Goal: Task Accomplishment & Management: Use online tool/utility

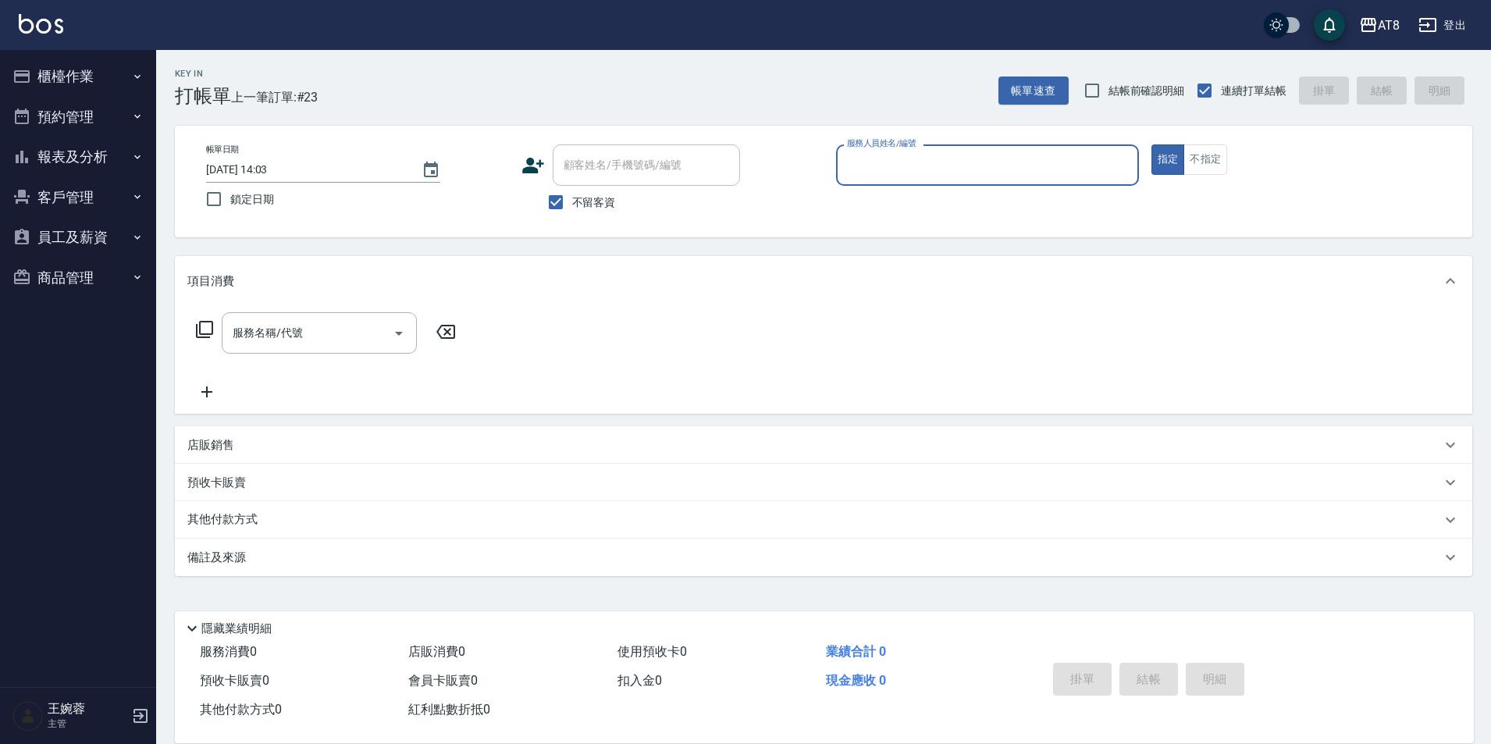
click at [98, 62] on button "櫃檯作業" at bounding box center [78, 76] width 144 height 41
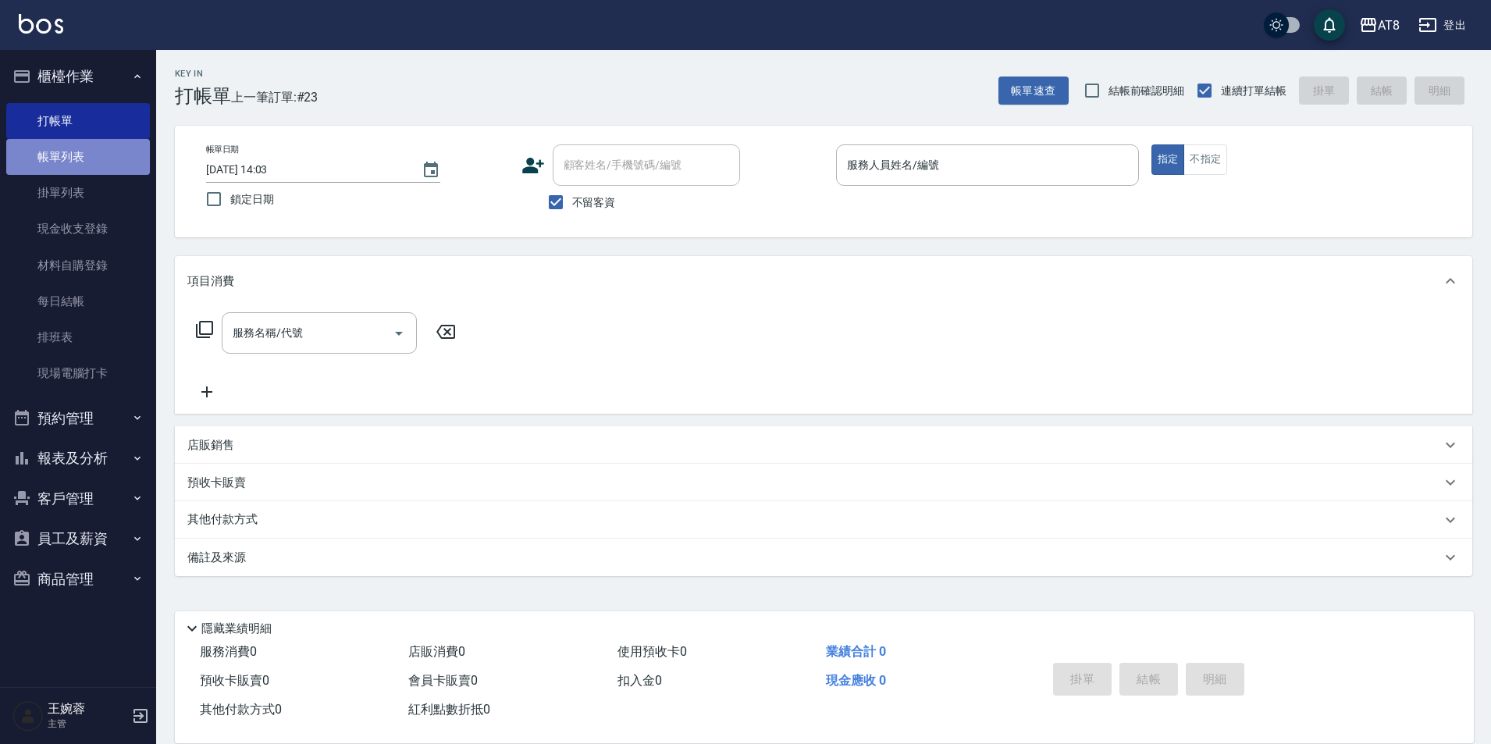
click at [87, 151] on link "帳單列表" at bounding box center [78, 157] width 144 height 36
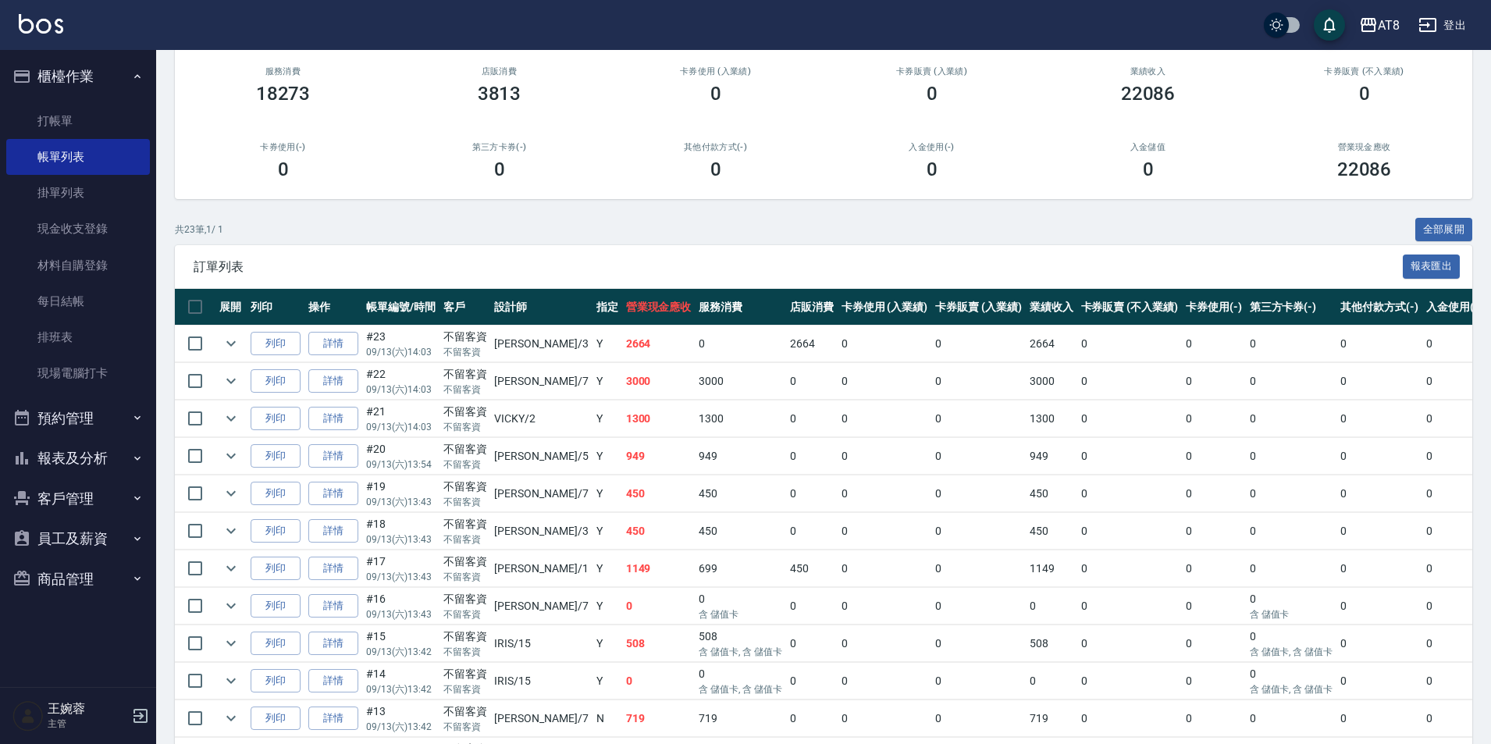
scroll to position [205, 0]
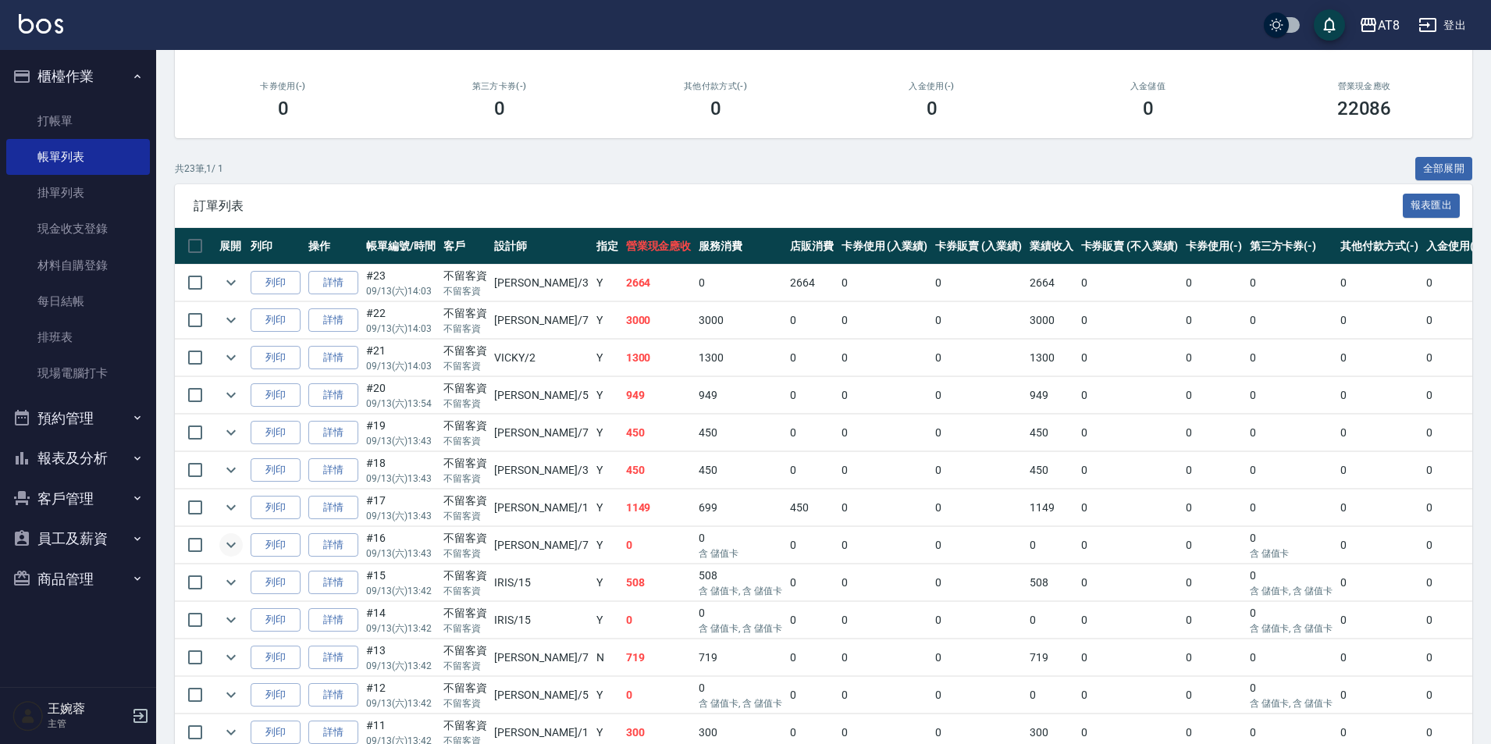
click at [239, 554] on icon "expand row" at bounding box center [231, 545] width 19 height 19
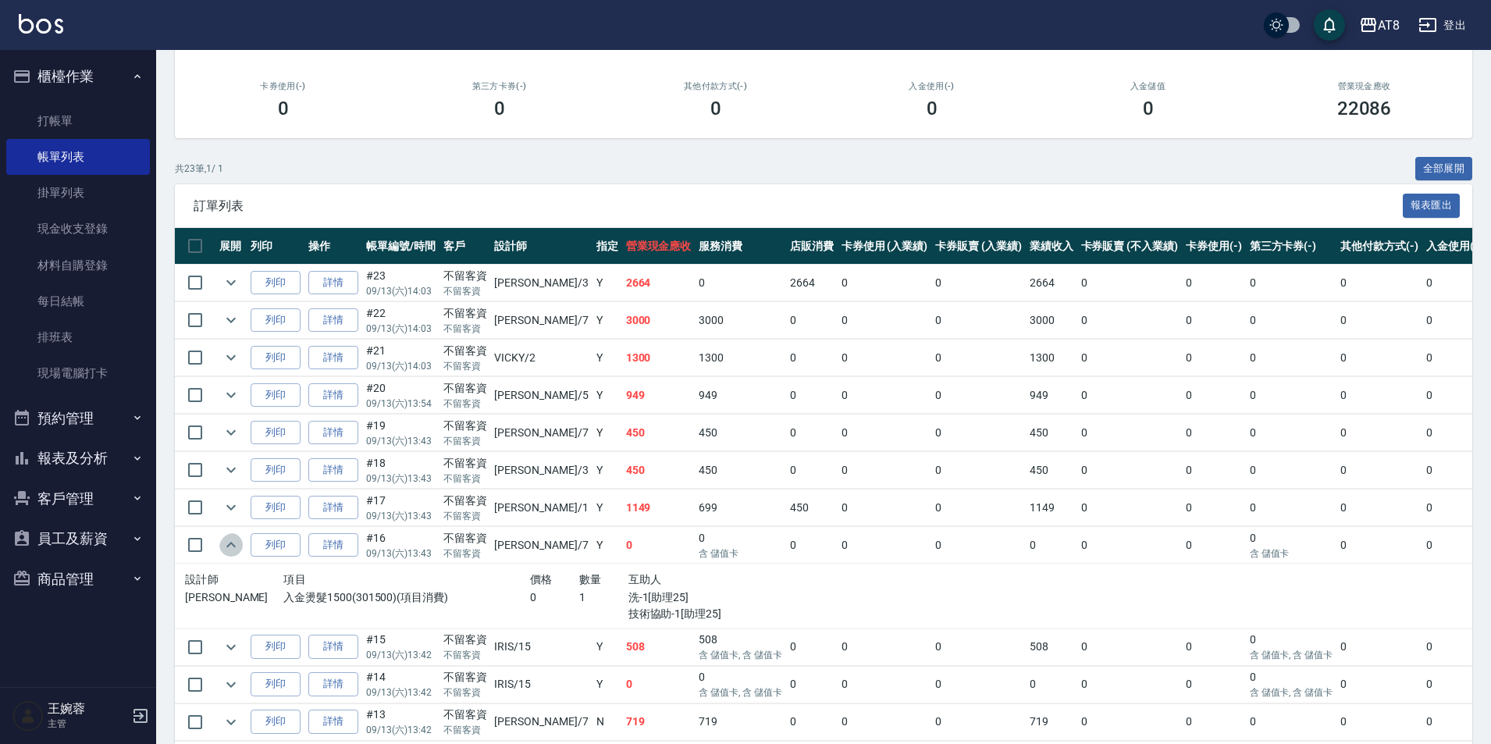
click at [239, 554] on icon "expand row" at bounding box center [231, 545] width 19 height 19
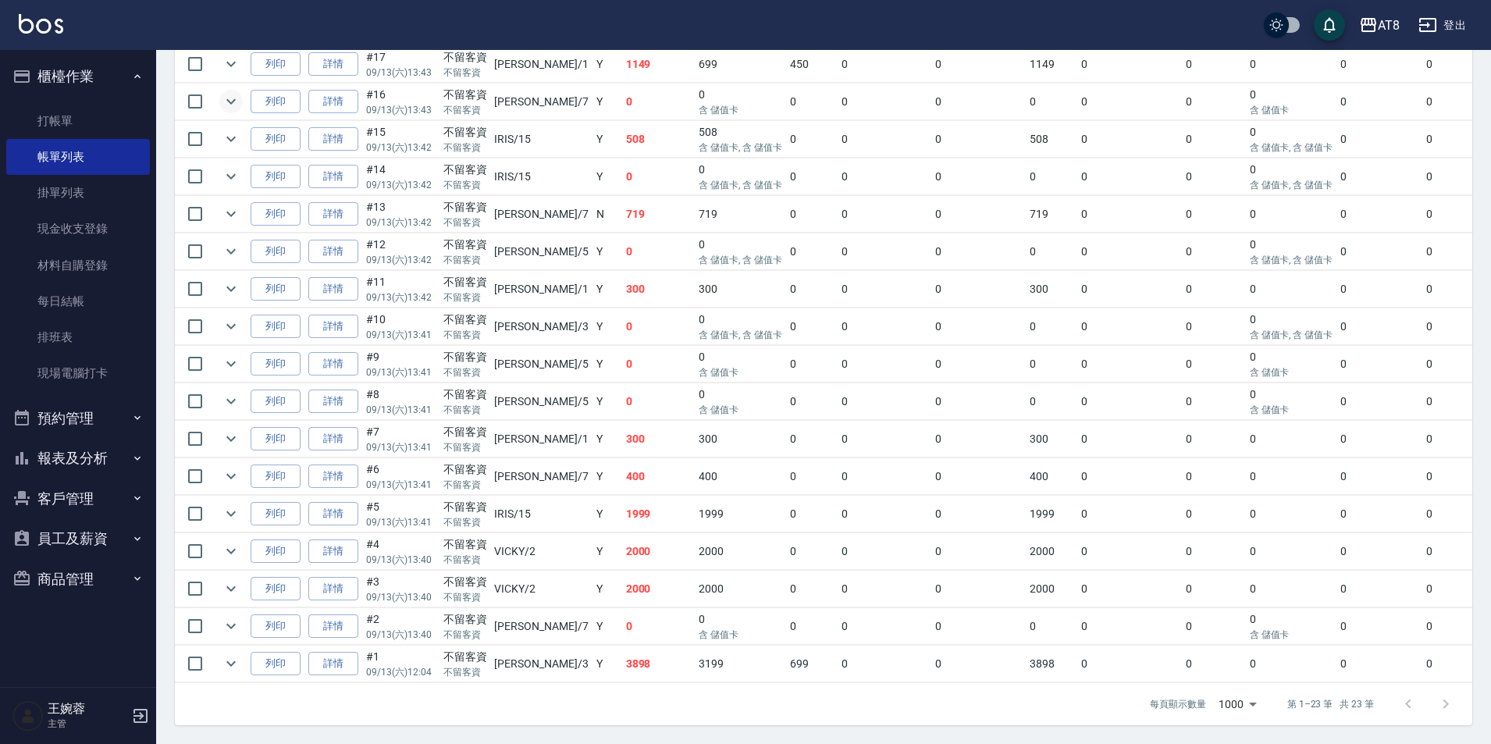
scroll to position [786, 0]
click at [337, 577] on link "詳情" at bounding box center [333, 589] width 50 height 24
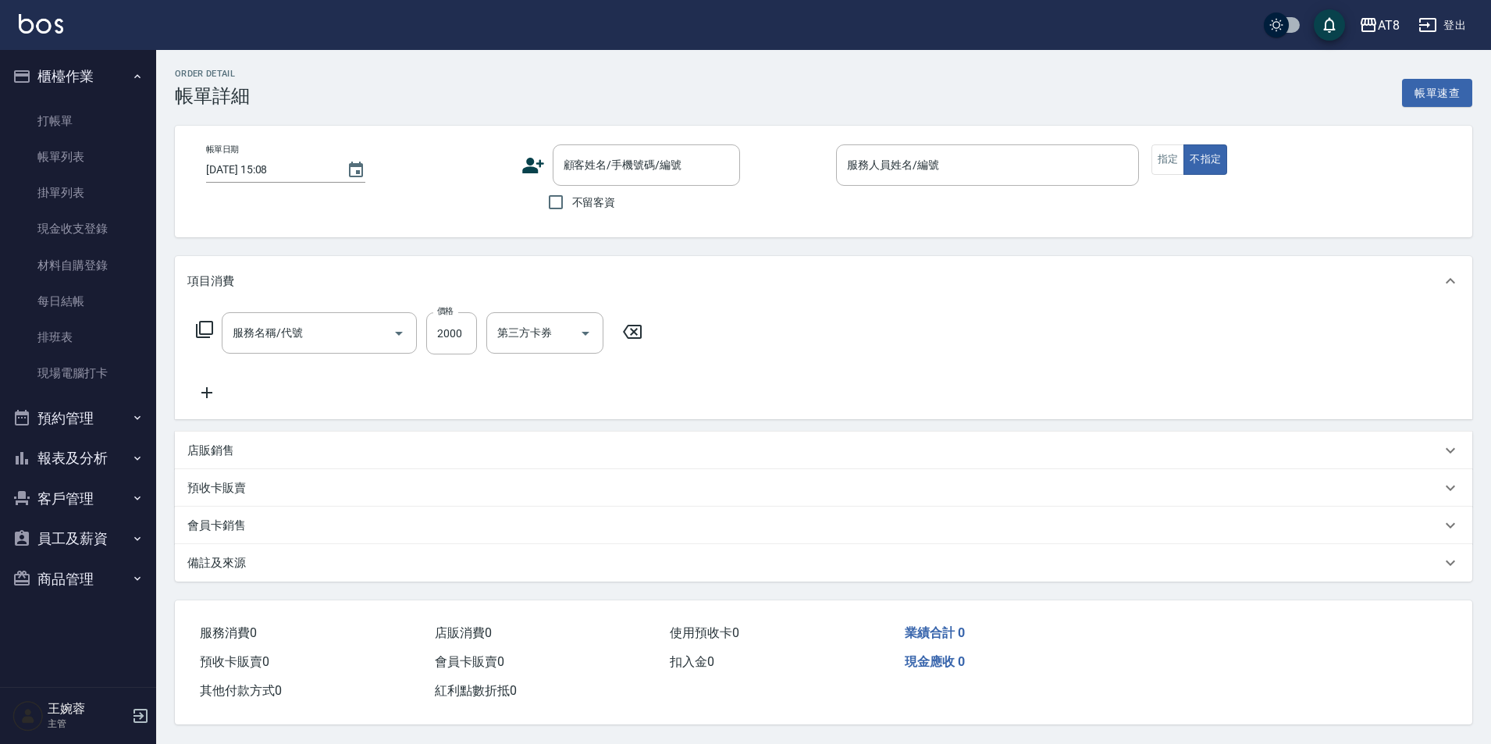
type input "[DATE] 13:40"
checkbox input "true"
type input "VICKY-2"
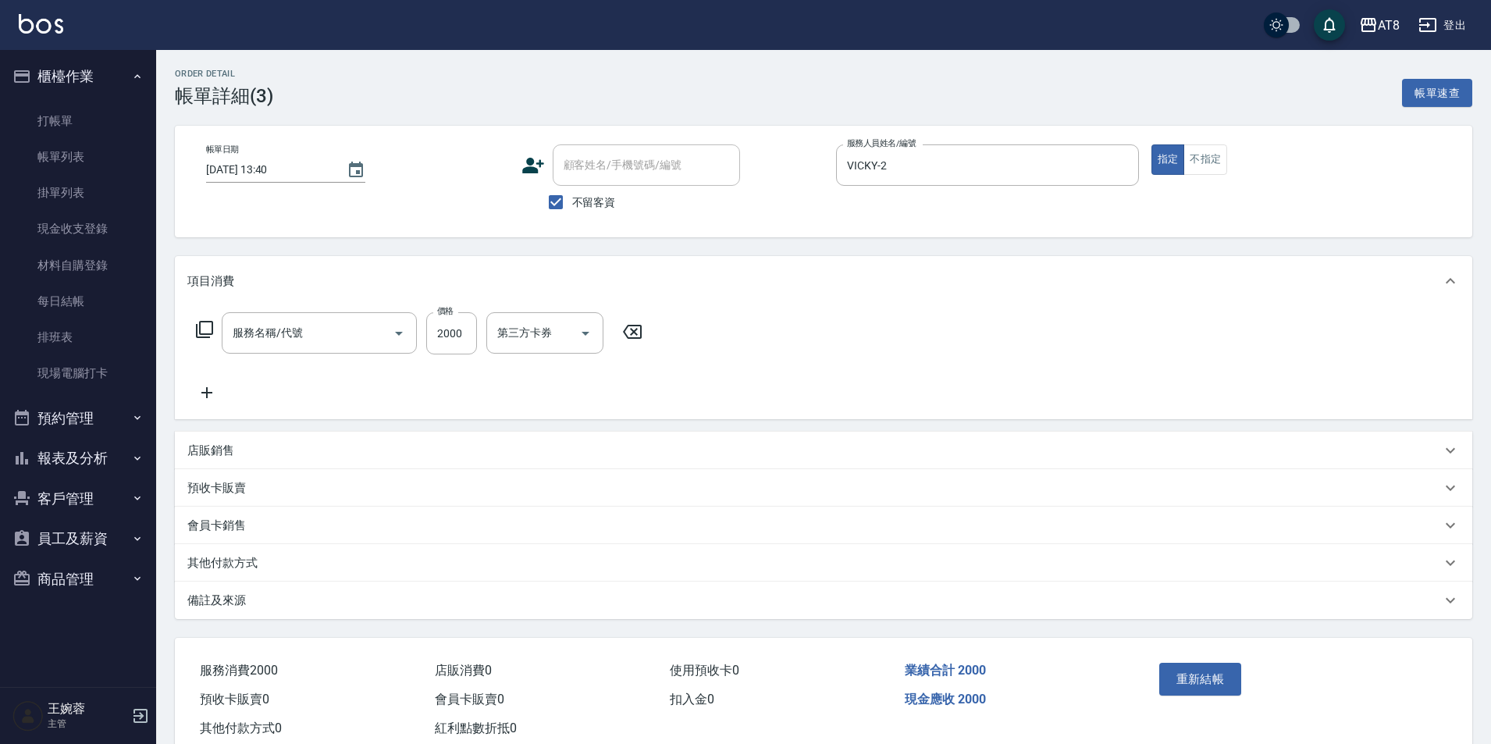
type input "燙髮(32000)"
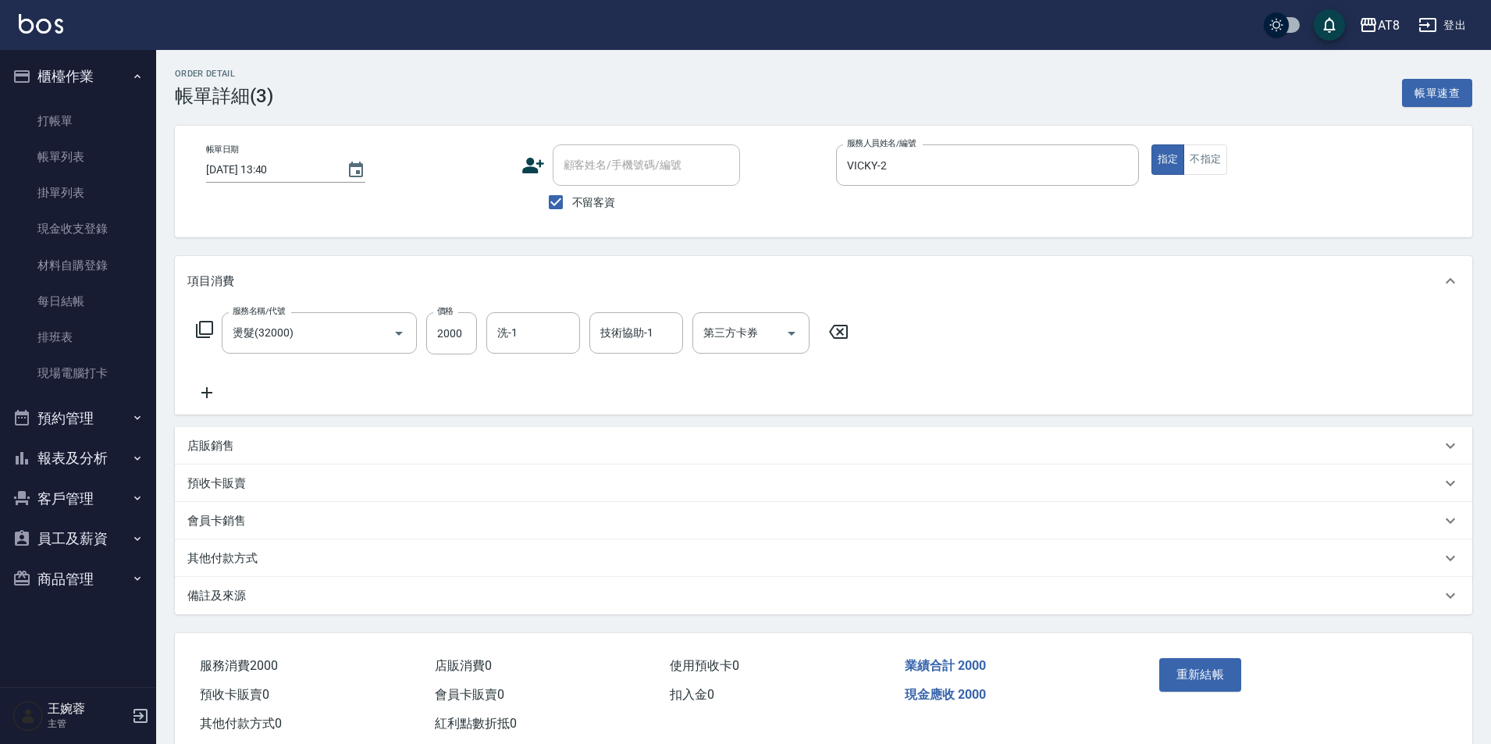
click at [843, 341] on icon at bounding box center [838, 331] width 39 height 19
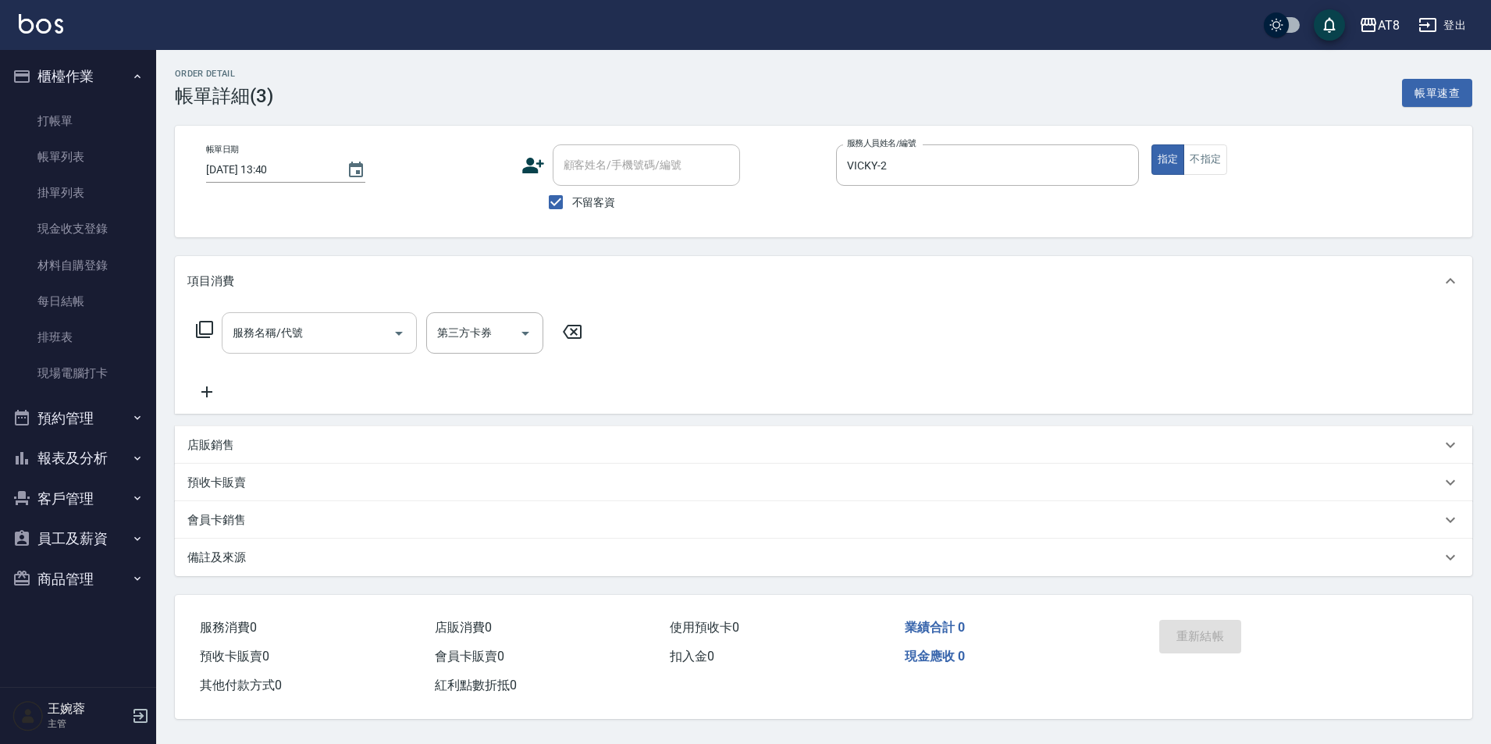
click at [375, 333] on input "服務名稱/代號" at bounding box center [308, 332] width 158 height 27
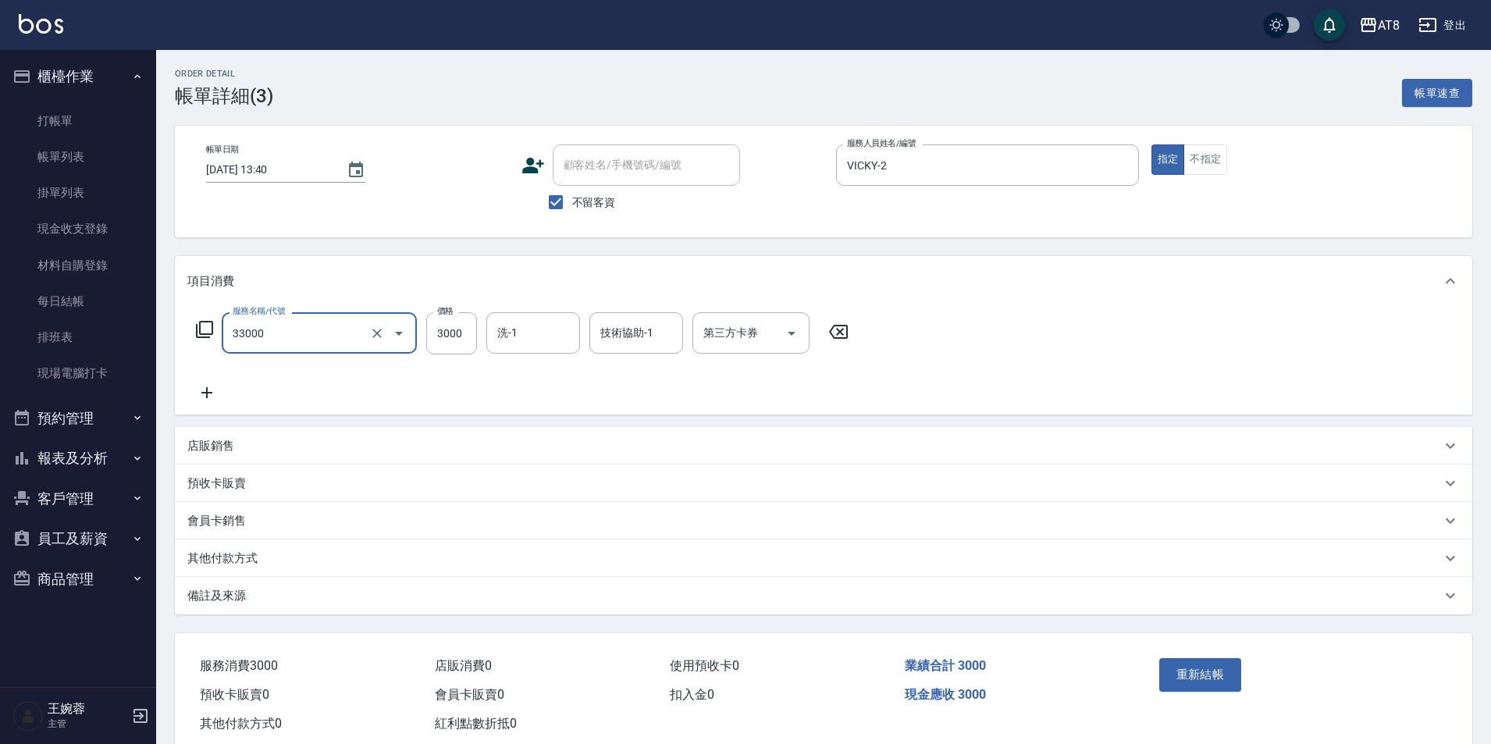
type input "燙髮(33000)"
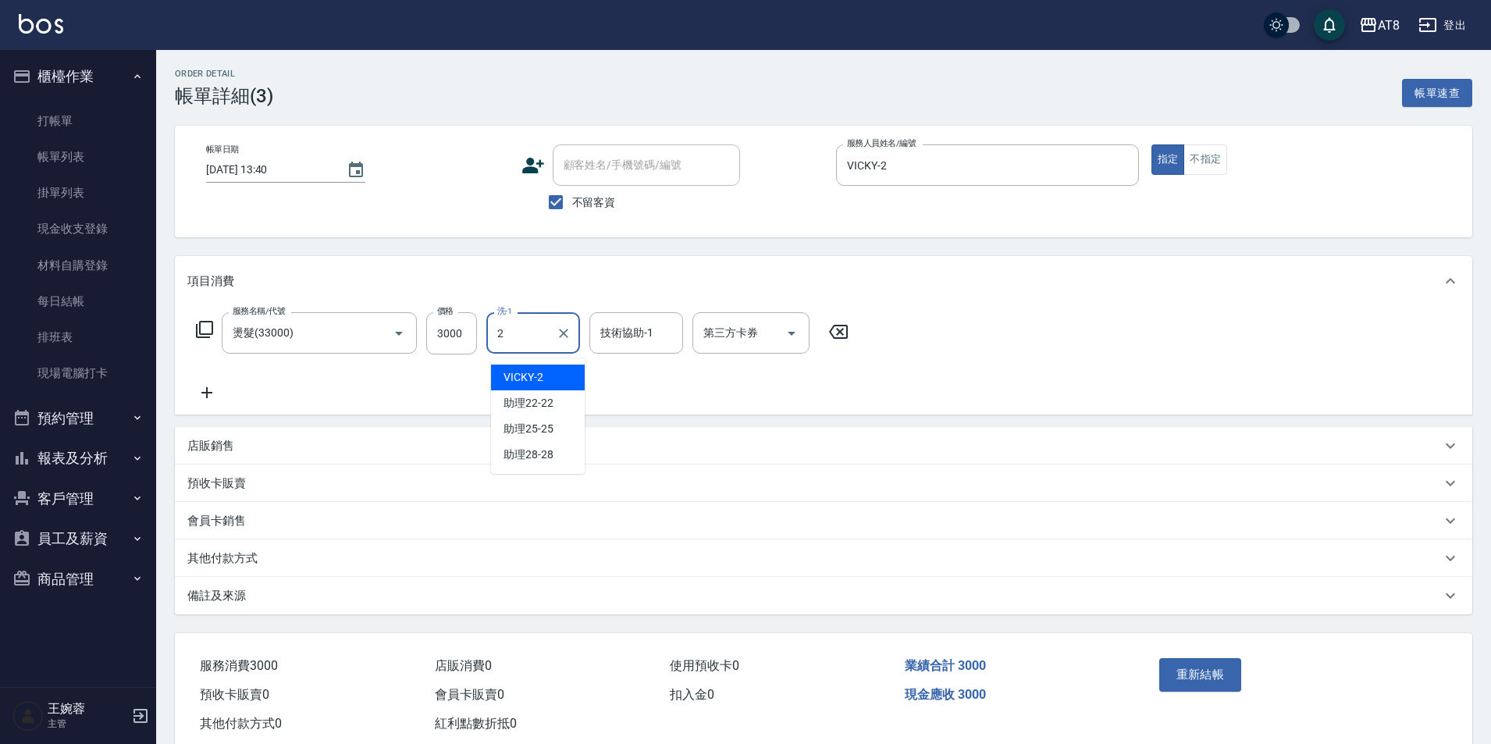
type input "VICKY-2"
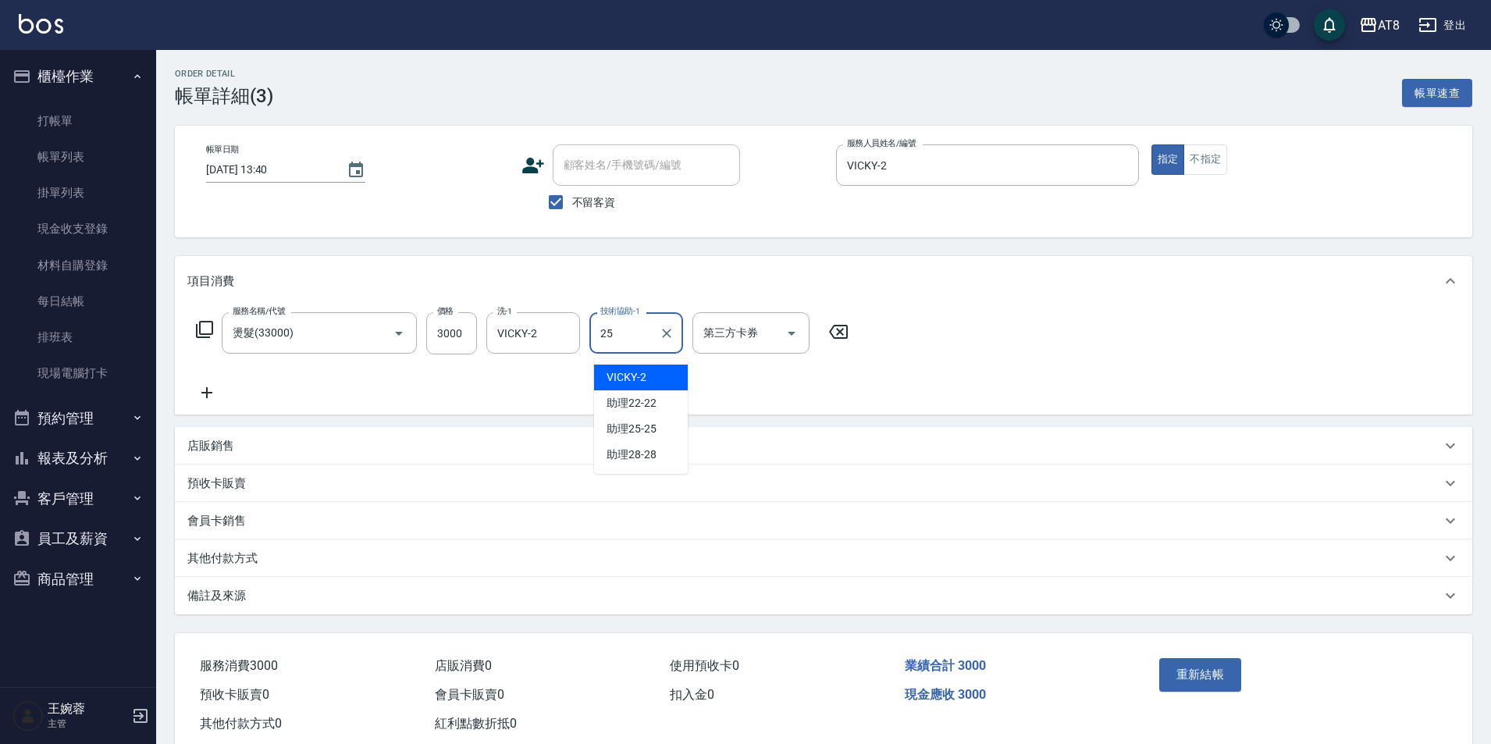
type input "助理25-25"
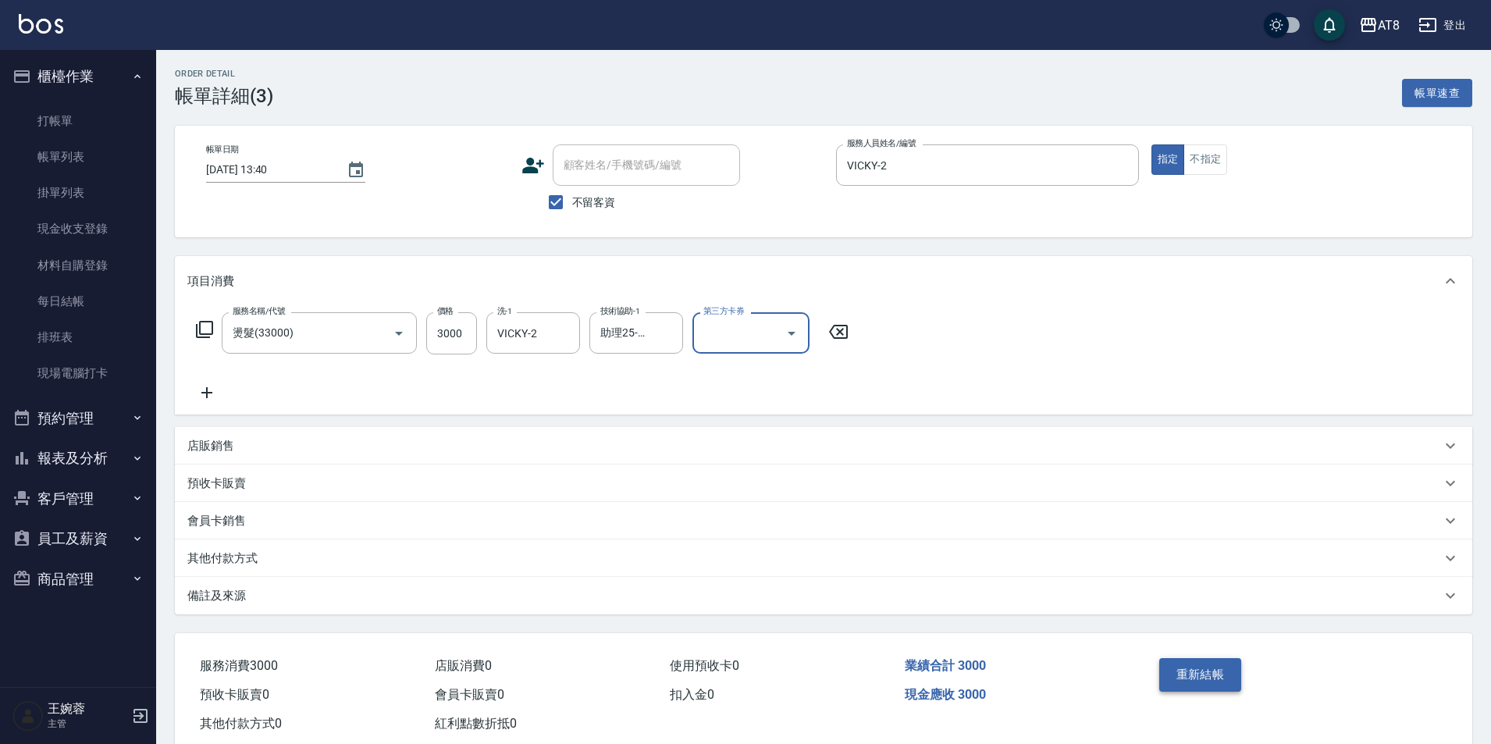
click at [1217, 682] on button "重新結帳" at bounding box center [1201, 674] width 83 height 33
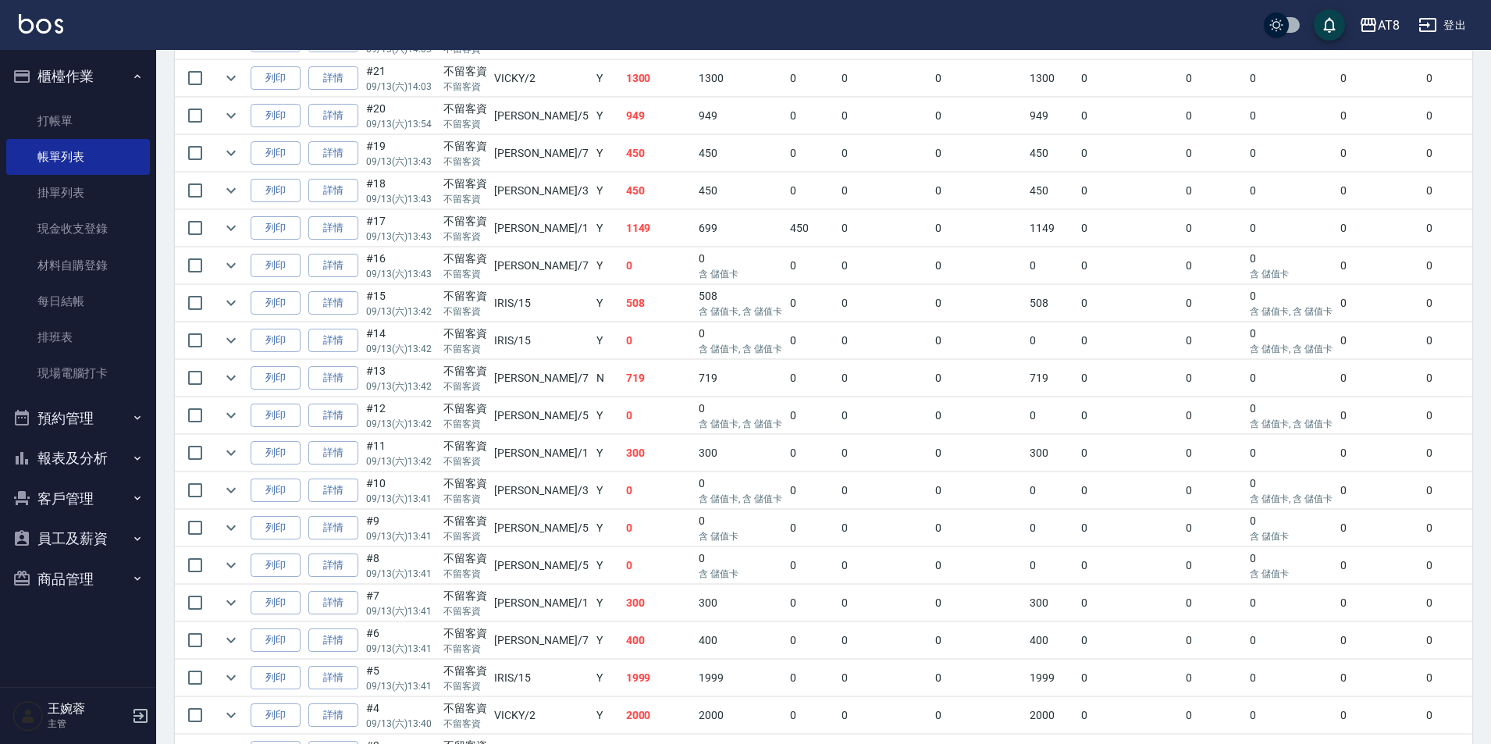
scroll to position [658, 0]
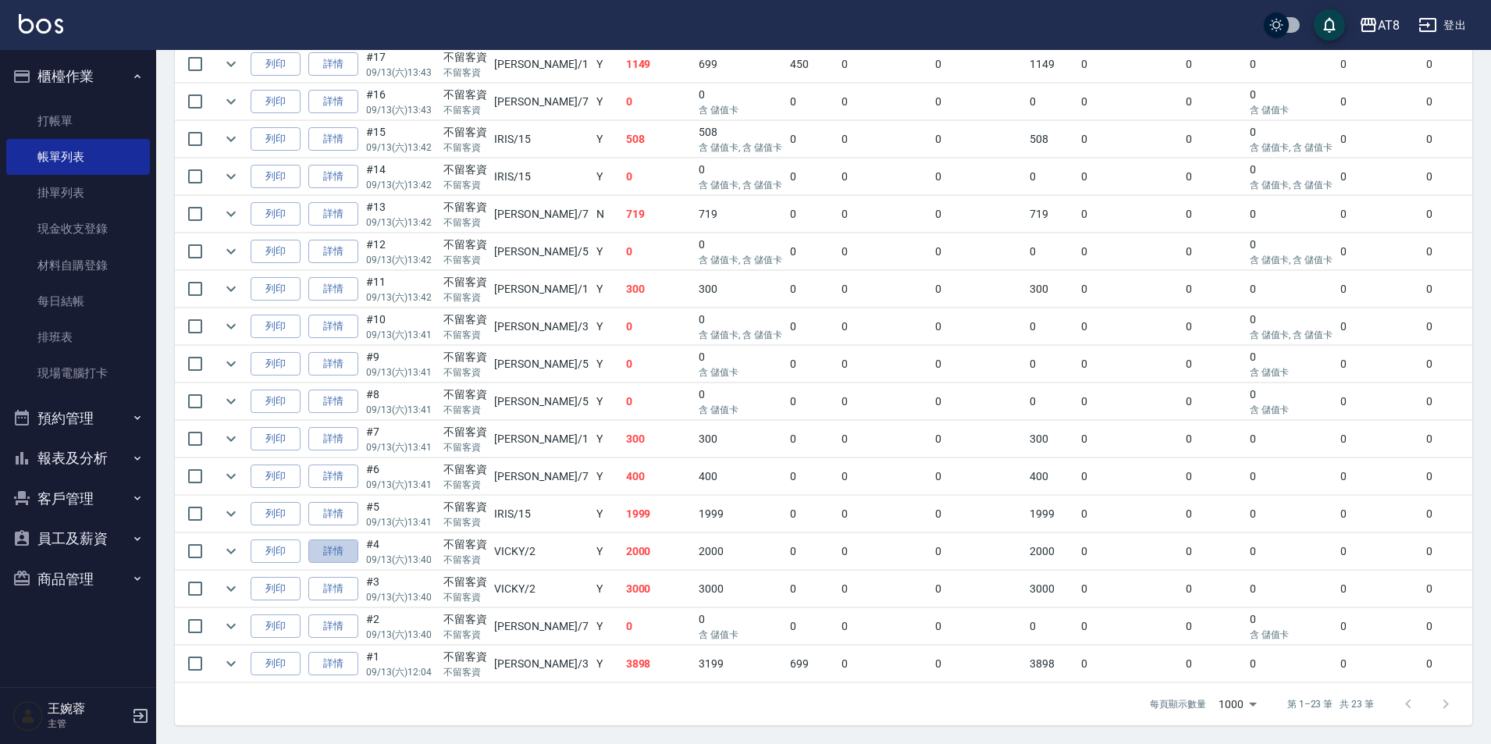
click at [333, 564] on link "詳情" at bounding box center [333, 552] width 50 height 24
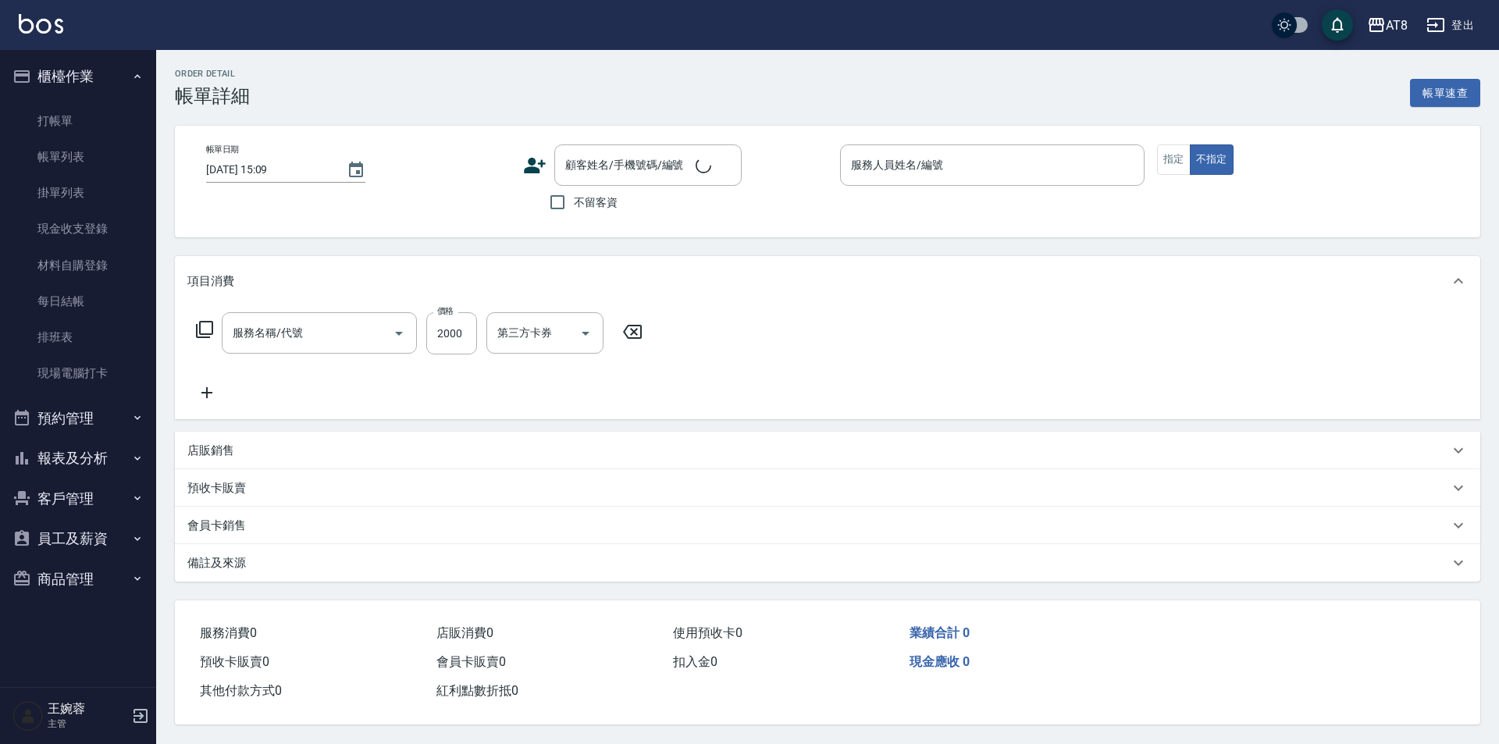
type input "[DATE] 13:40"
checkbox input "true"
type input "VICKY-2"
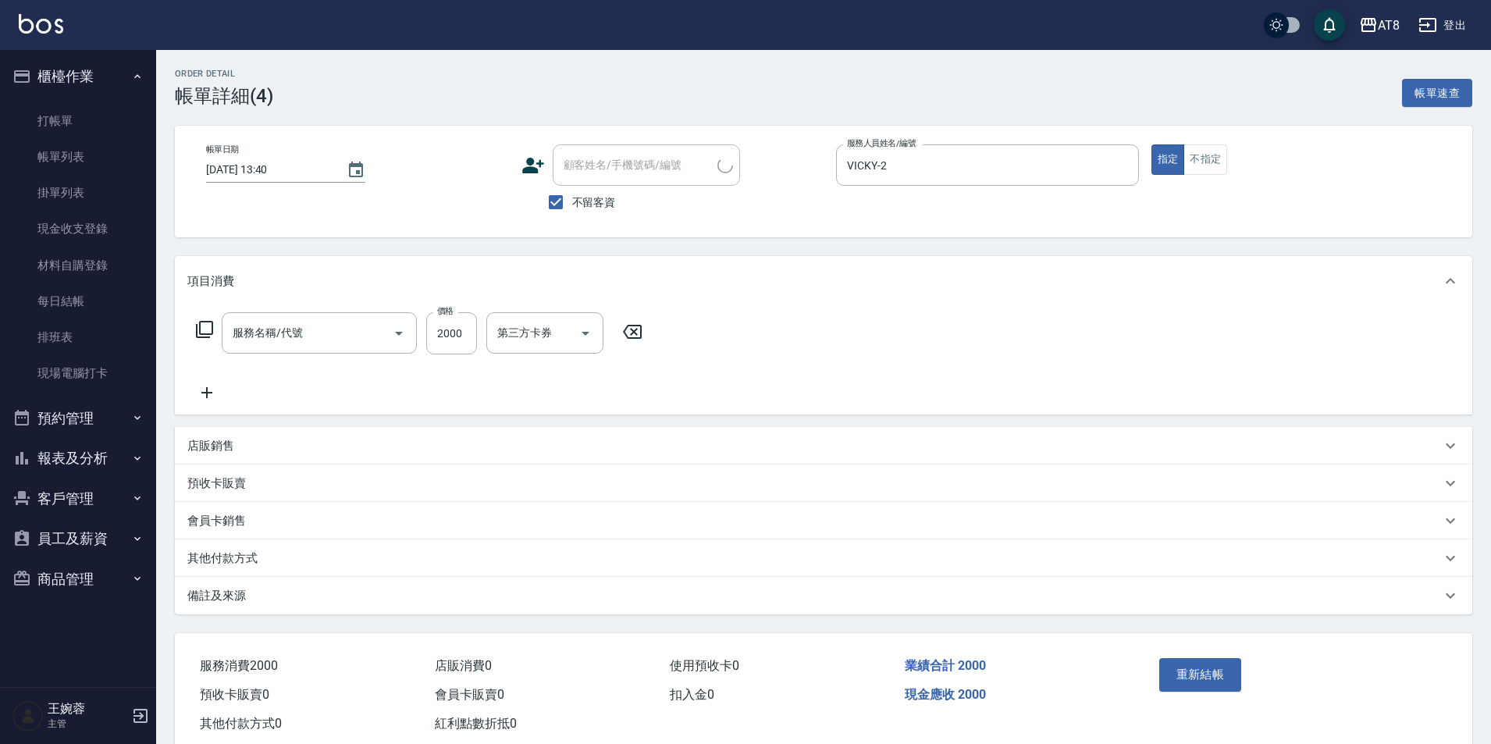
type input "燙髮(32000)"
click at [843, 339] on icon at bounding box center [838, 332] width 19 height 14
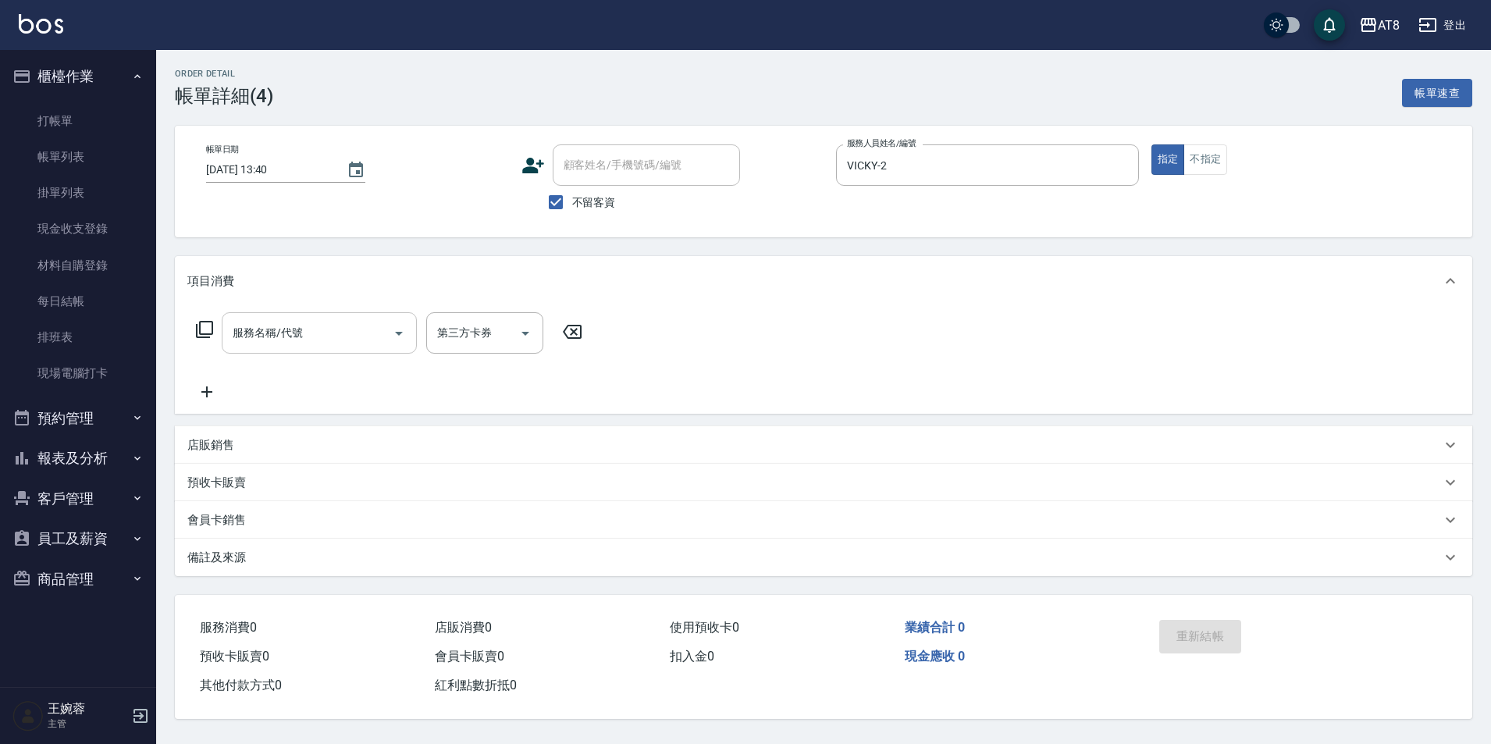
click at [289, 318] on div "服務名稱/代號" at bounding box center [319, 332] width 195 height 41
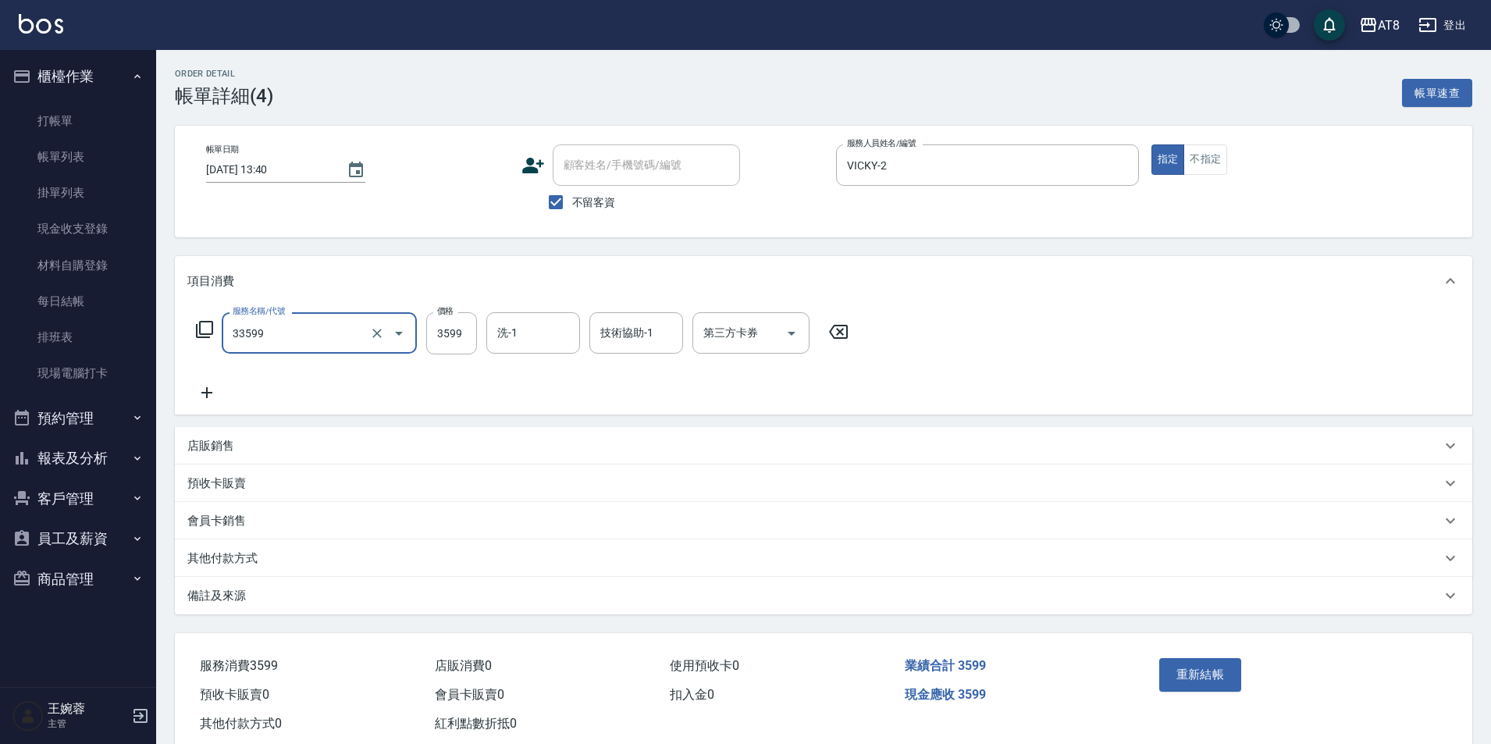
type input "ovc調配燙(33599)"
type input "3699"
type input "助理22-22"
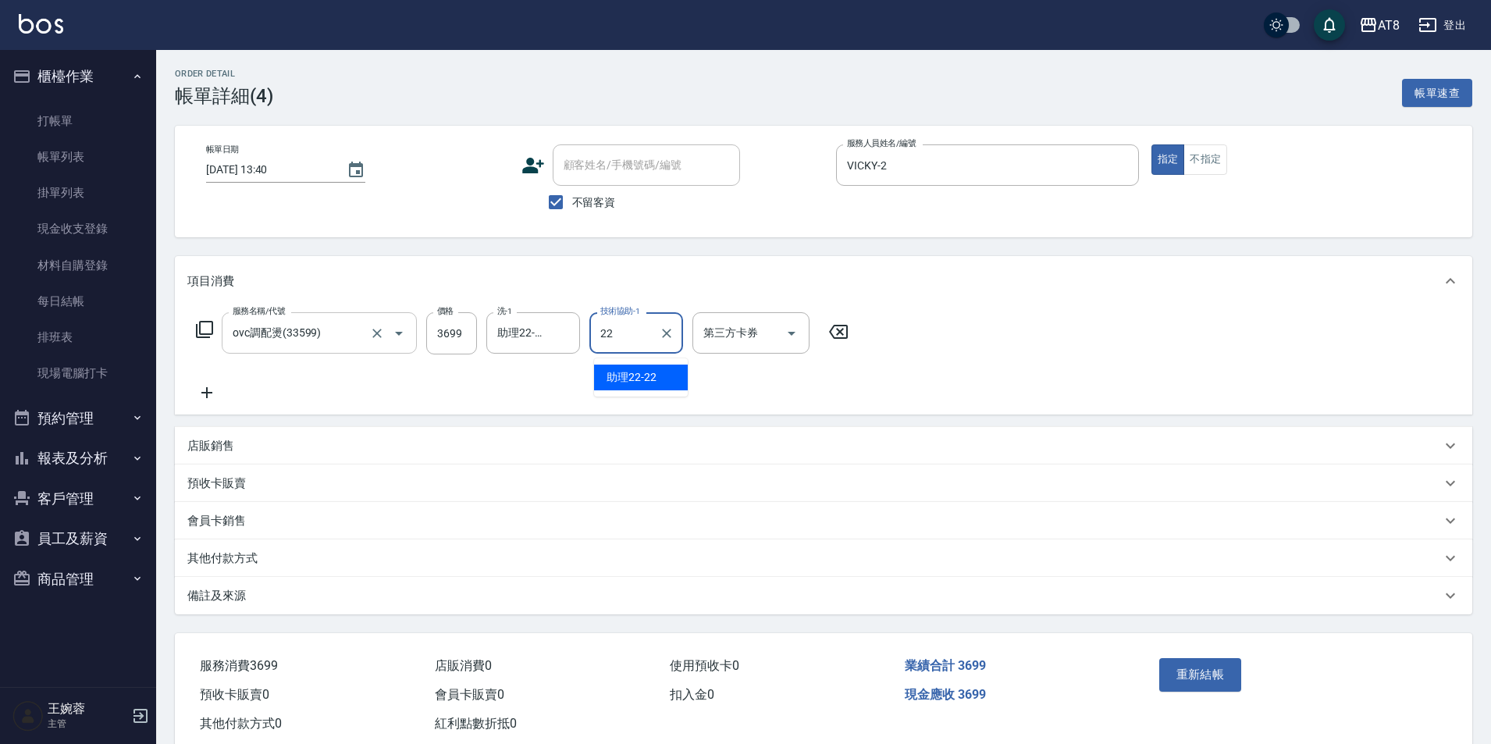
type input "助理22-22"
click at [1181, 673] on button "重新結帳" at bounding box center [1201, 674] width 83 height 33
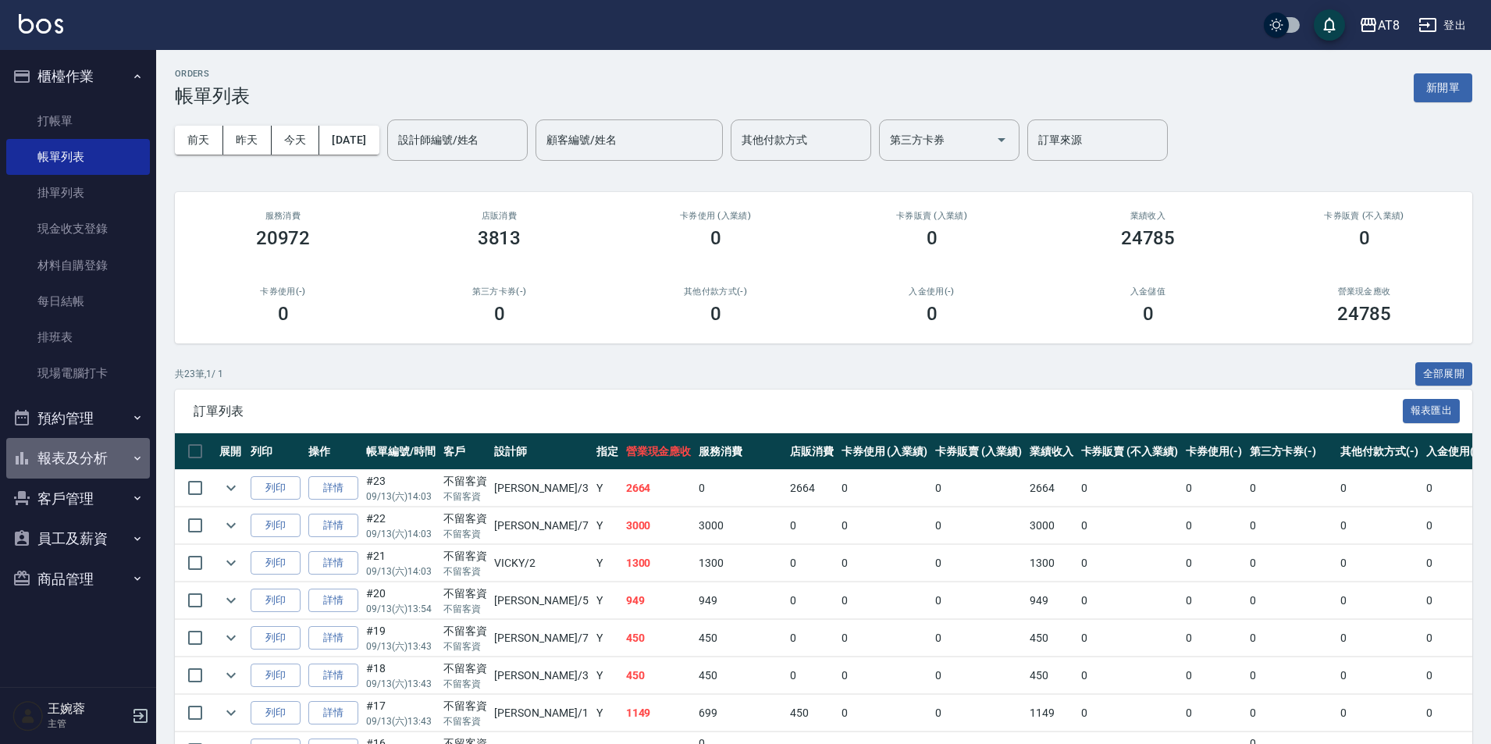
click at [95, 460] on button "報表及分析" at bounding box center [78, 458] width 144 height 41
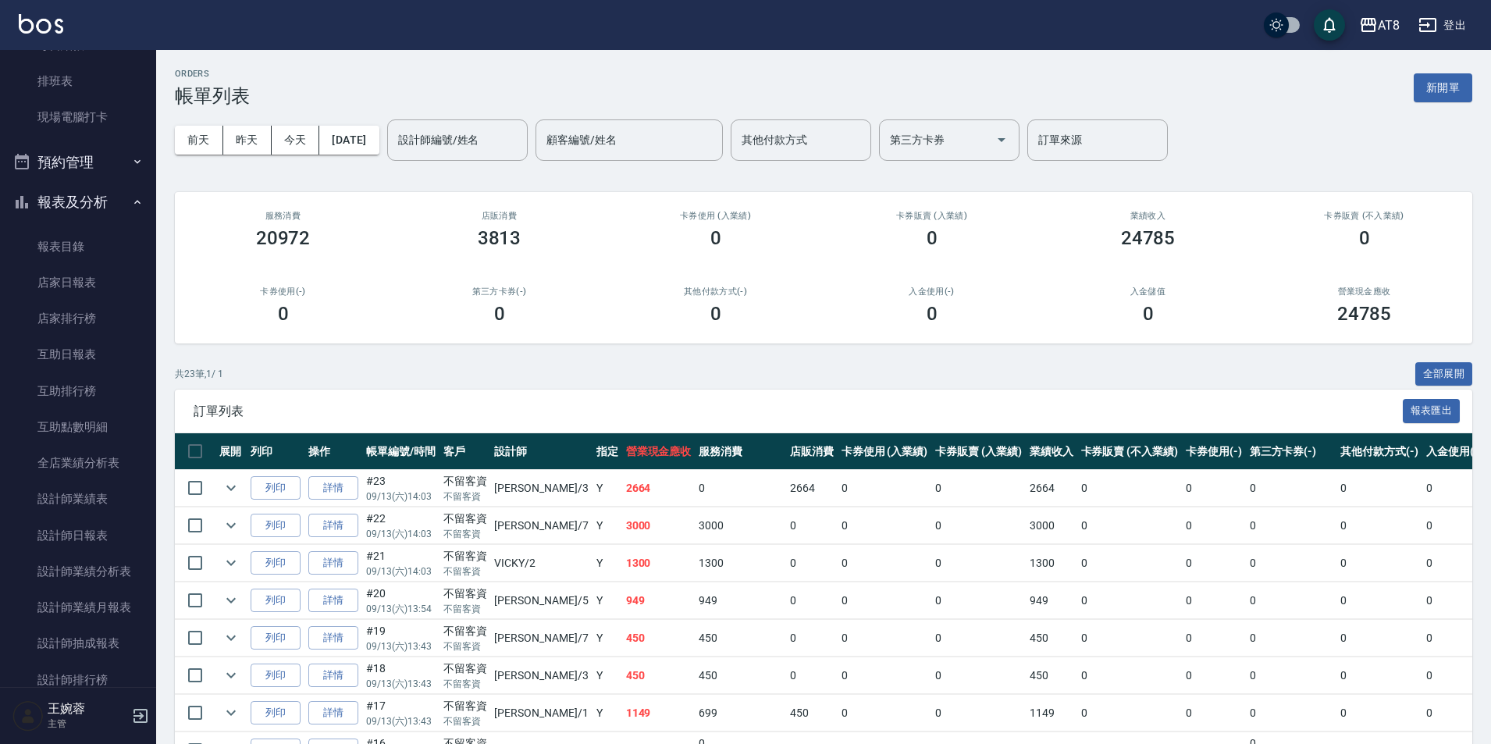
scroll to position [276, 0]
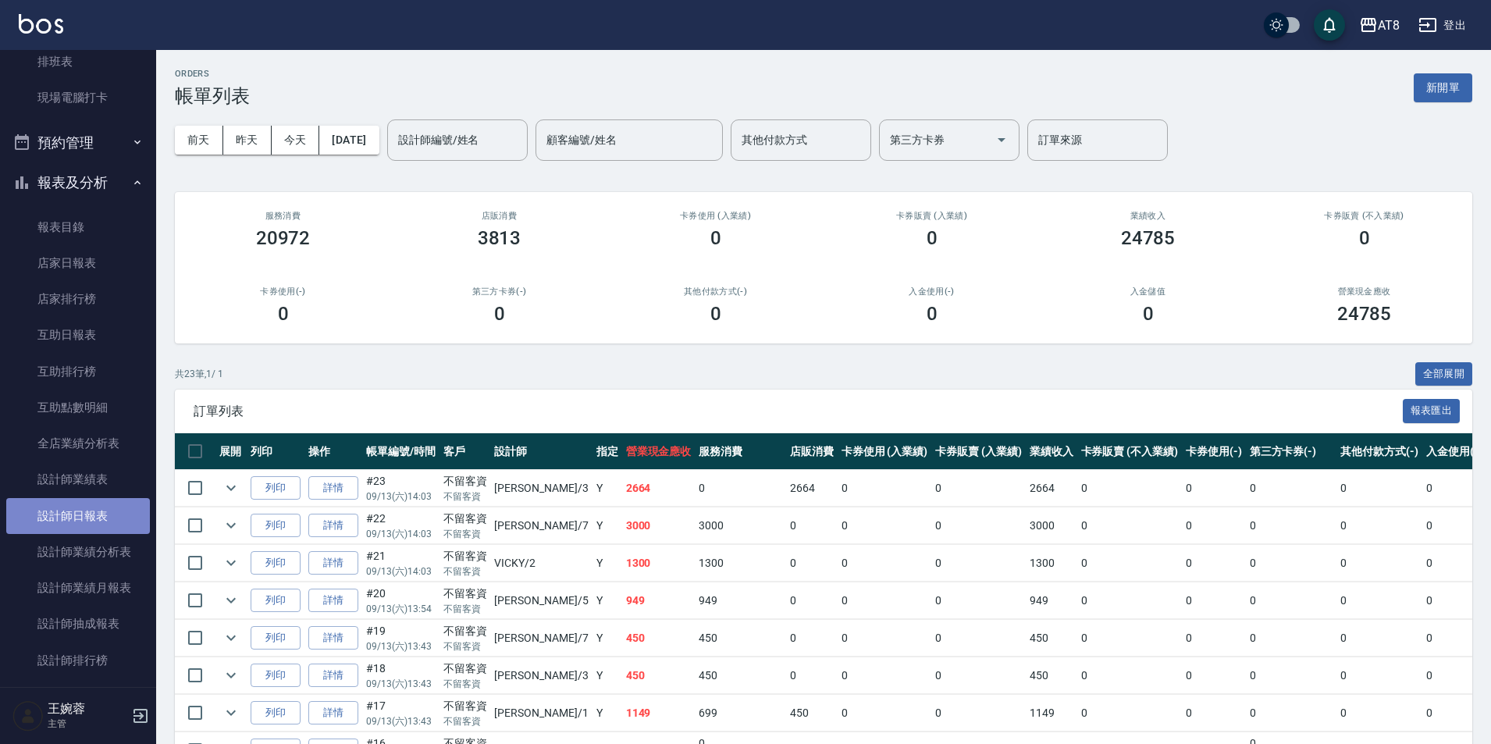
click at [120, 512] on link "設計師日報表" at bounding box center [78, 516] width 144 height 36
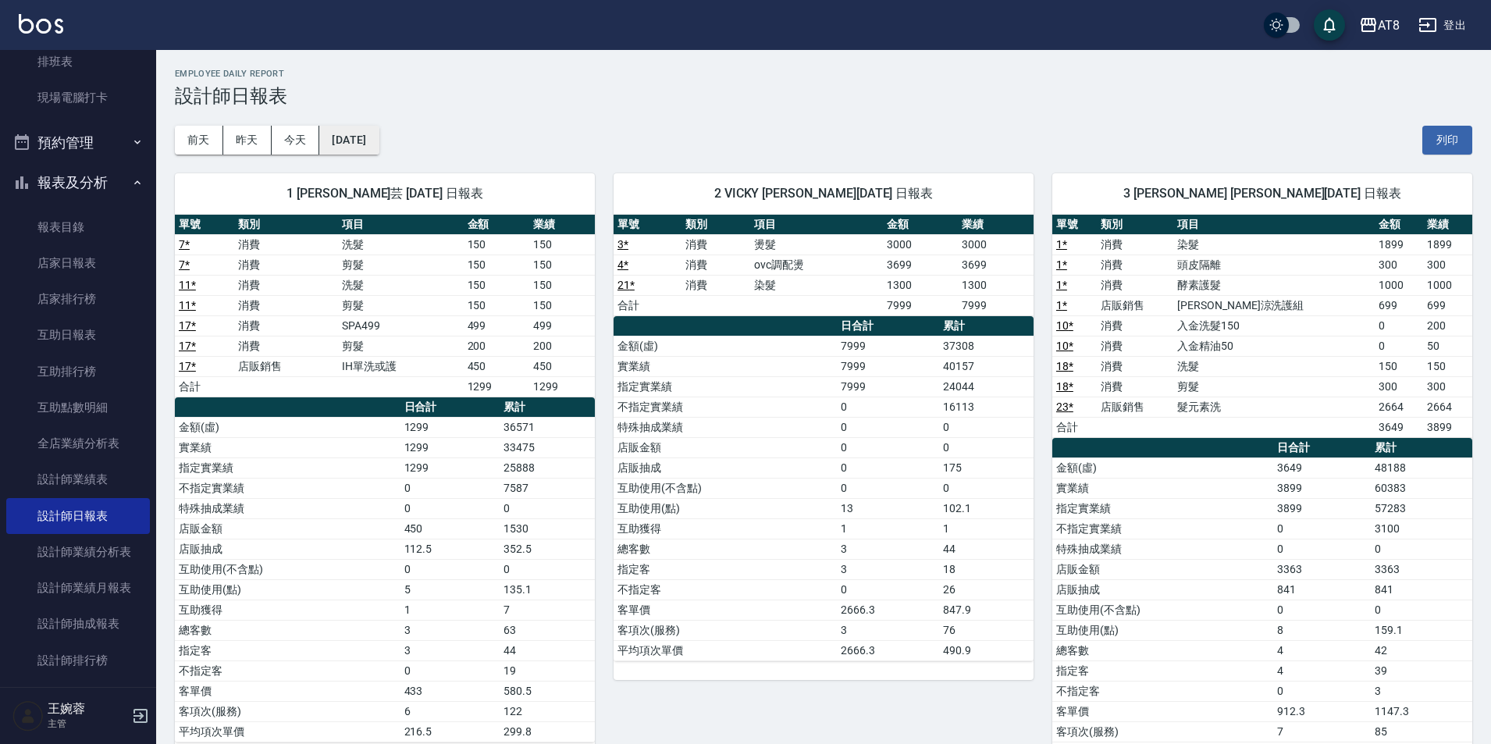
click at [373, 144] on button "[DATE]" at bounding box center [348, 140] width 59 height 29
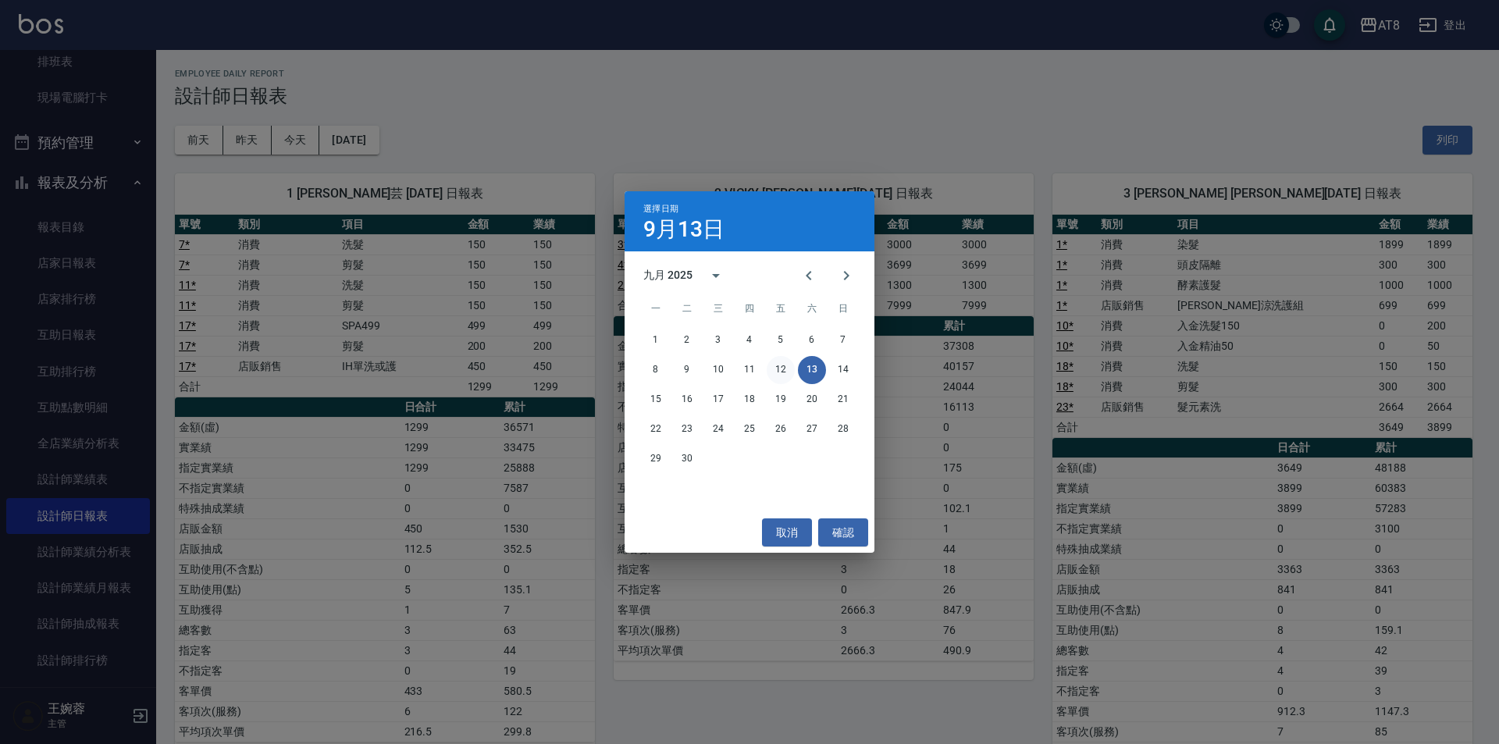
click at [776, 377] on button "12" at bounding box center [781, 370] width 28 height 28
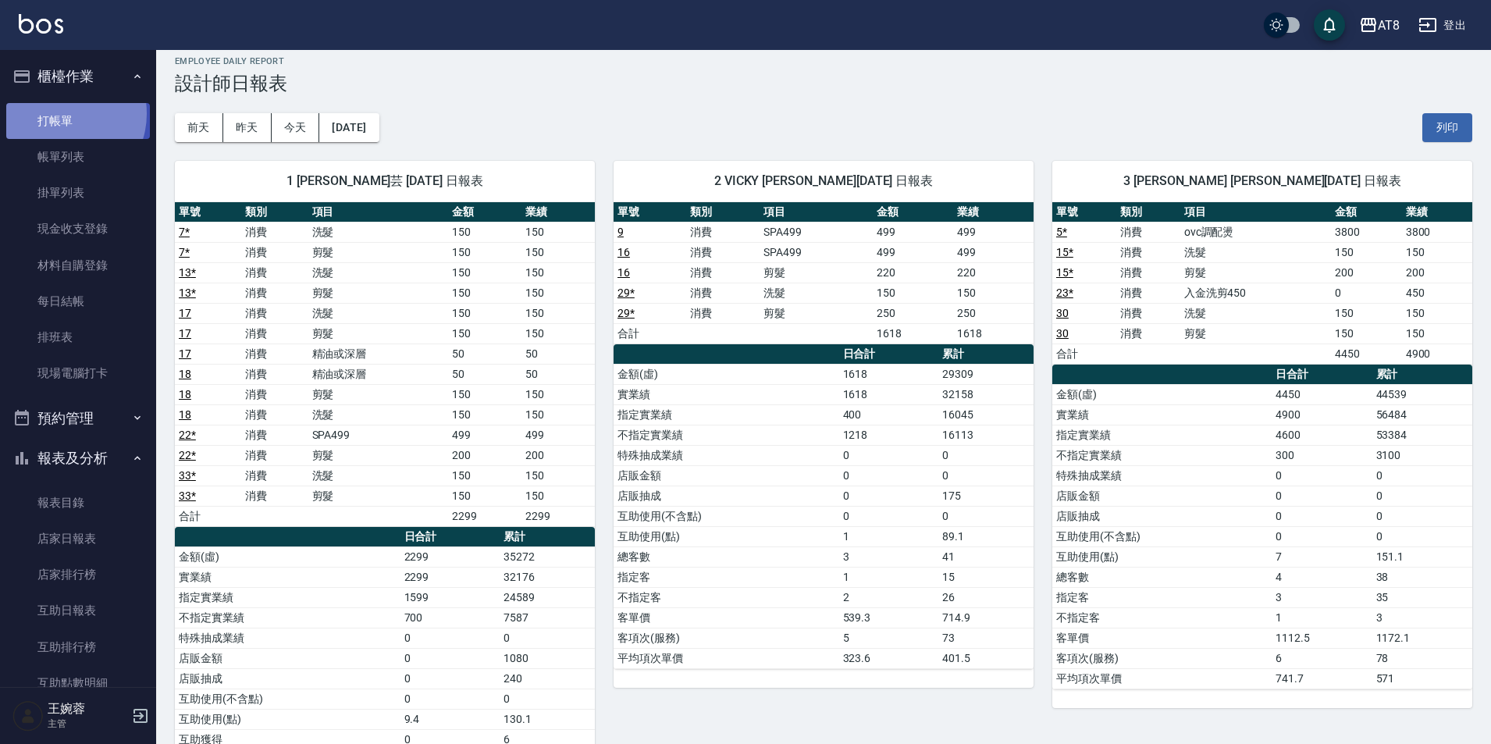
click at [62, 113] on link "打帳單" at bounding box center [78, 121] width 144 height 36
